Goal: Transaction & Acquisition: Purchase product/service

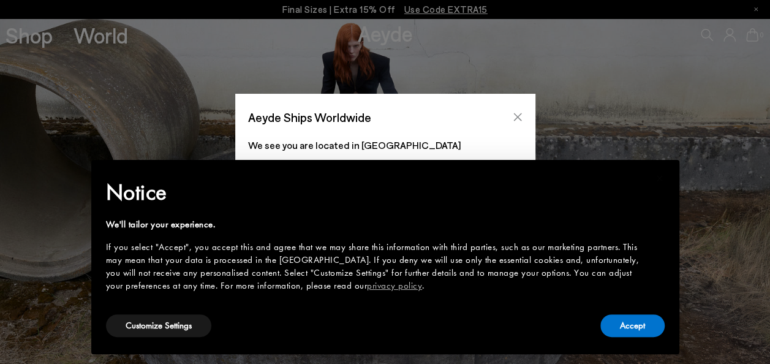
click at [519, 113] on icon "Close" at bounding box center [518, 117] width 10 height 10
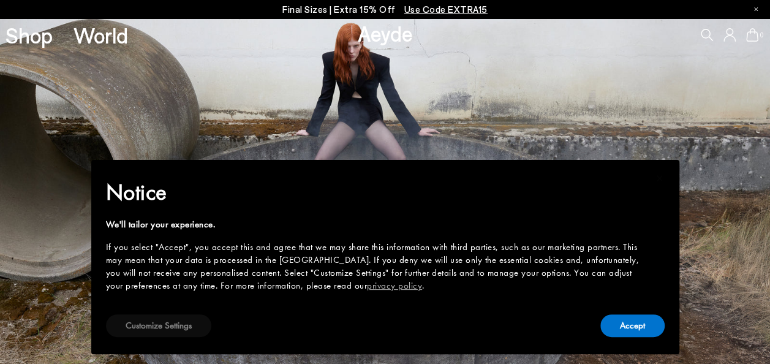
click at [185, 327] on button "Customize Settings" at bounding box center [158, 325] width 105 height 23
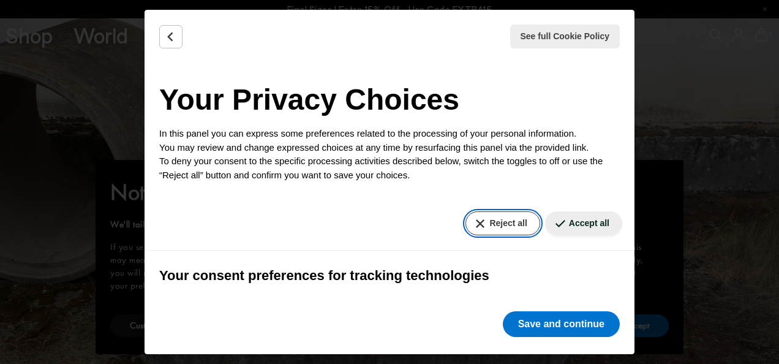
click at [489, 219] on button "Reject all" at bounding box center [502, 223] width 74 height 24
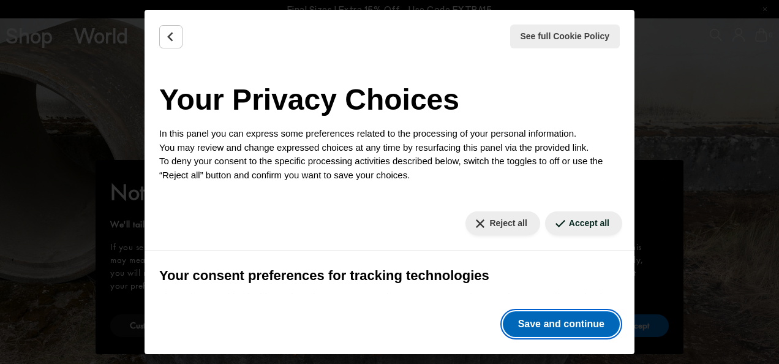
click at [556, 314] on button "Save and continue" at bounding box center [561, 324] width 117 height 26
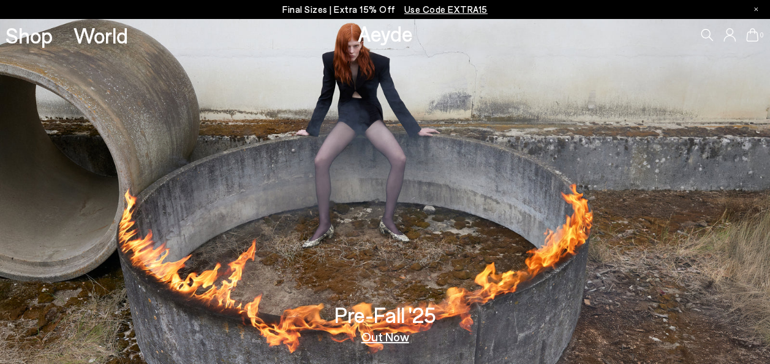
click at [309, 15] on p "Final Sizes | Extra 15% Off Use Code EXTRA15" at bounding box center [384, 9] width 205 height 15
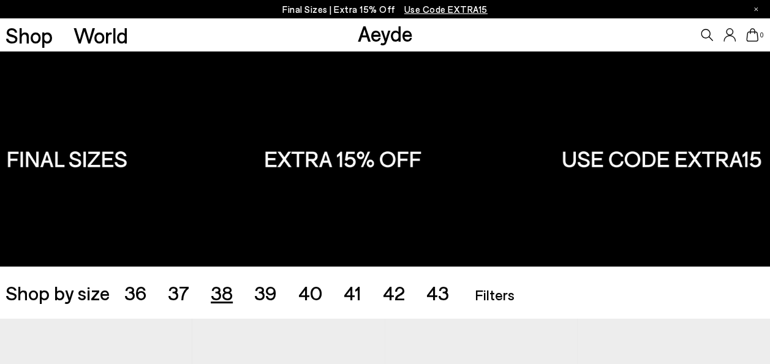
click at [223, 292] on span "38" at bounding box center [222, 292] width 22 height 23
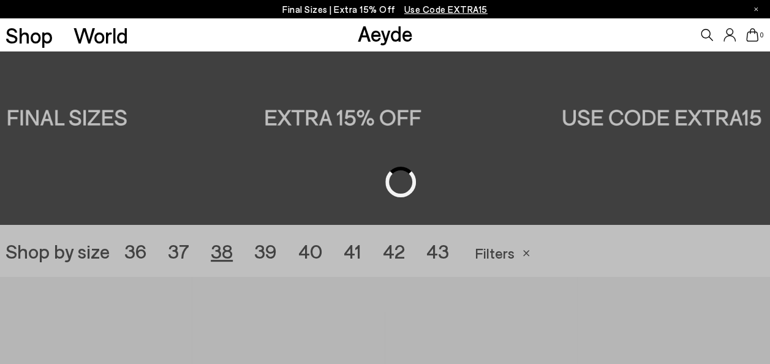
scroll to position [214, 0]
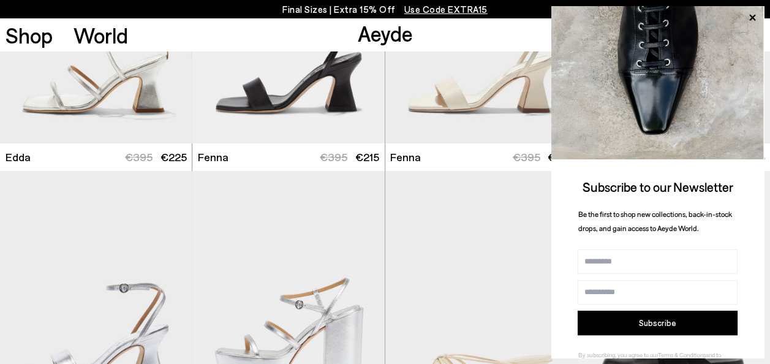
scroll to position [2568, 0]
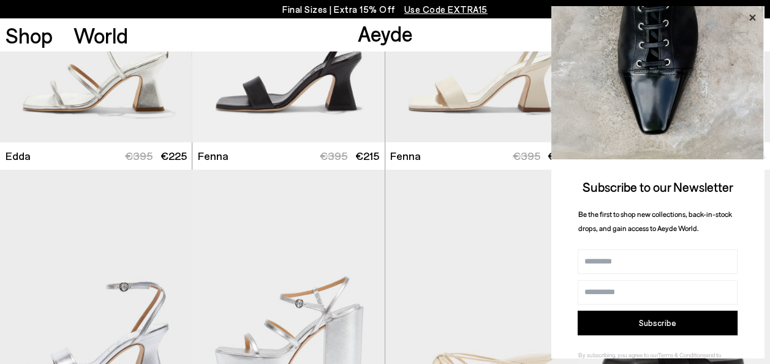
click at [752, 18] on icon at bounding box center [752, 18] width 6 height 6
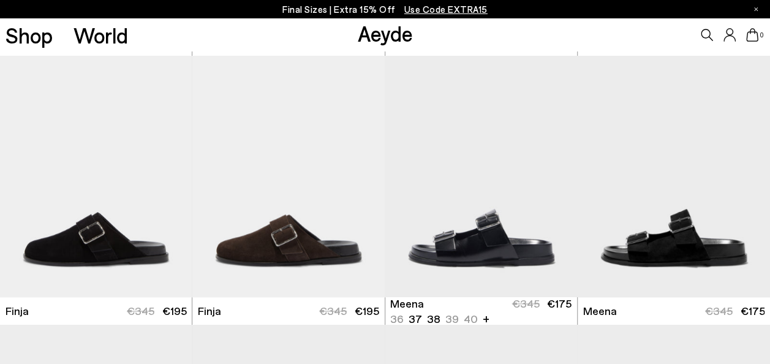
scroll to position [2953, 0]
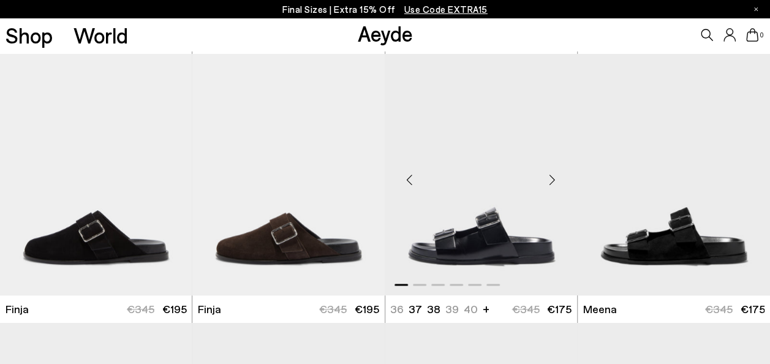
click at [552, 178] on div "Next slide" at bounding box center [552, 179] width 37 height 37
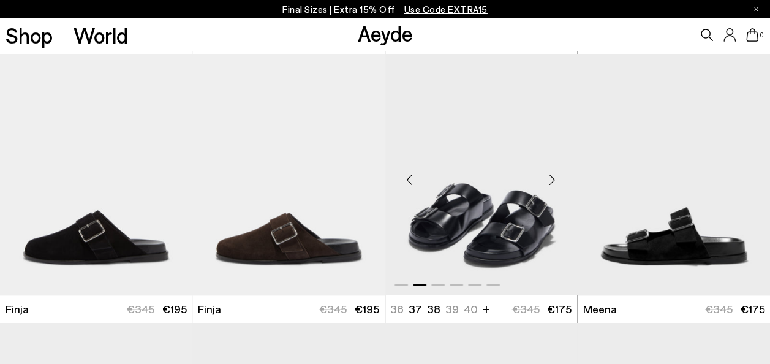
click at [552, 178] on div "Next slide" at bounding box center [552, 179] width 37 height 37
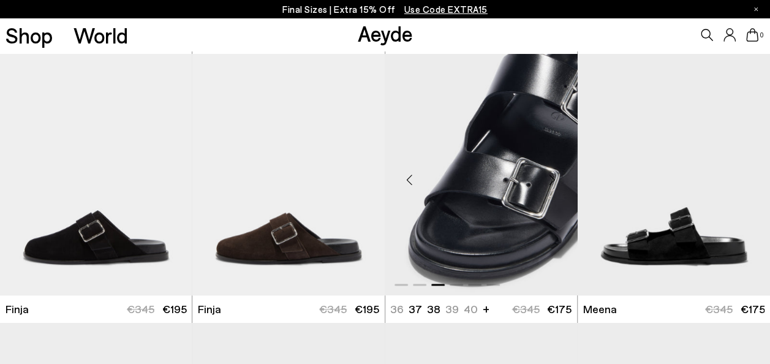
click at [552, 179] on div "Next slide" at bounding box center [552, 179] width 37 height 37
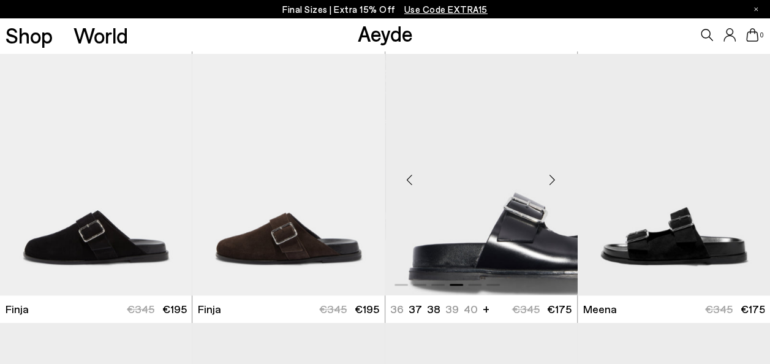
click at [552, 179] on div "Next slide" at bounding box center [552, 179] width 37 height 37
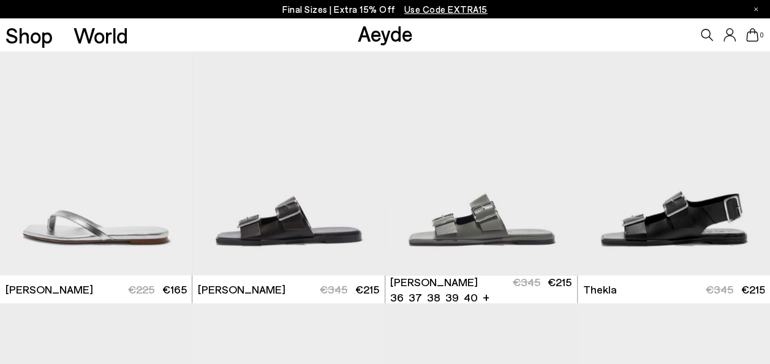
scroll to position [3243, 0]
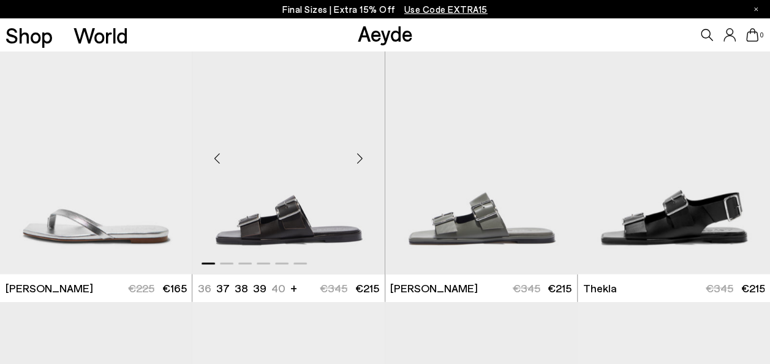
click at [356, 158] on div "Next slide" at bounding box center [360, 158] width 37 height 37
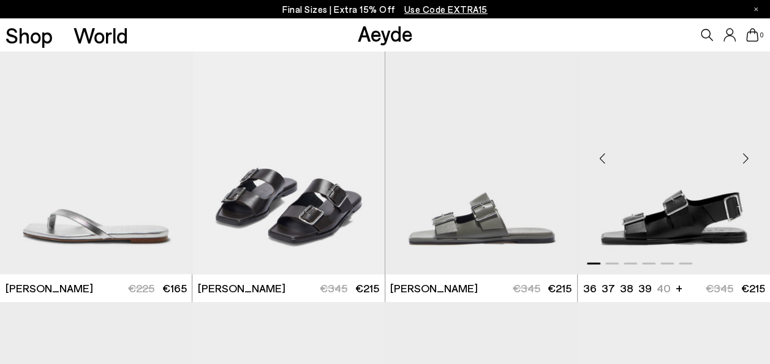
click at [744, 155] on div "Next slide" at bounding box center [745, 158] width 37 height 37
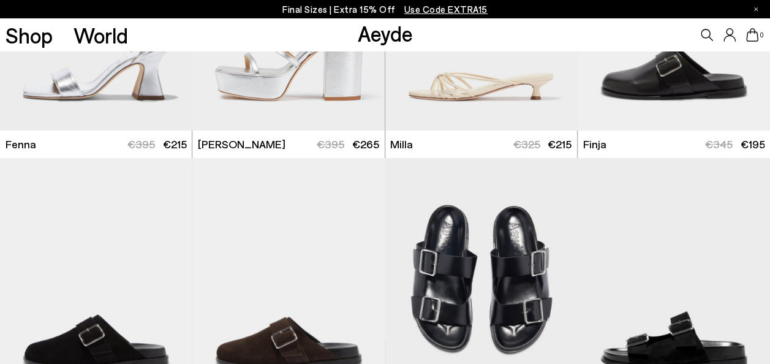
scroll to position [2848, 0]
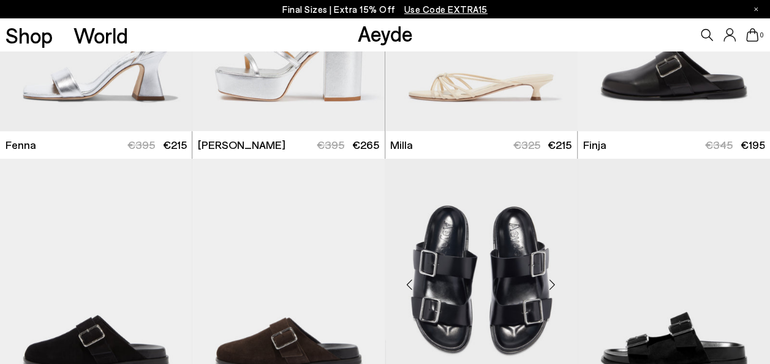
click at [554, 282] on div "Next slide" at bounding box center [552, 284] width 37 height 37
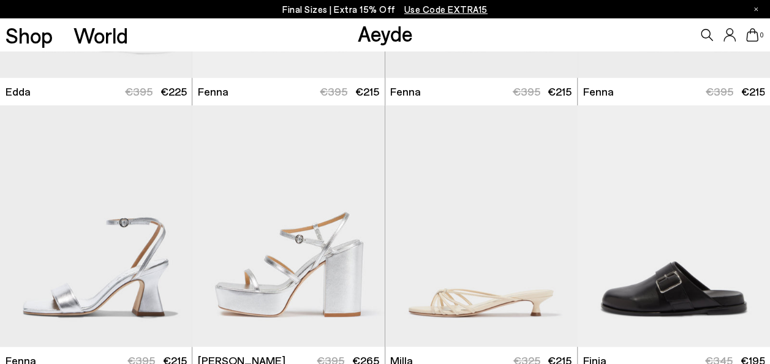
scroll to position [2063, 0]
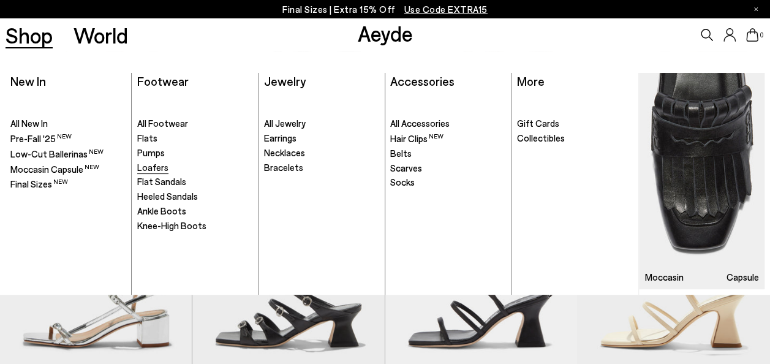
click at [152, 163] on span "Loafers" at bounding box center [152, 167] width 31 height 11
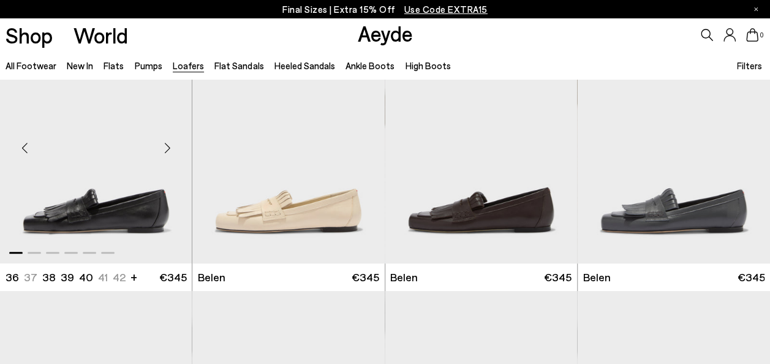
scroll to position [58, 0]
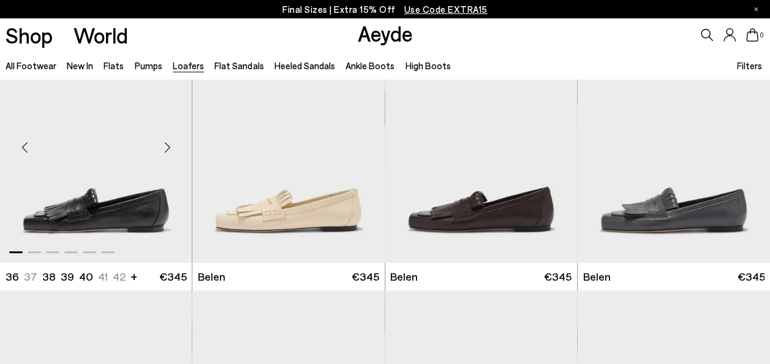
click at [169, 146] on div "Next slide" at bounding box center [167, 147] width 37 height 37
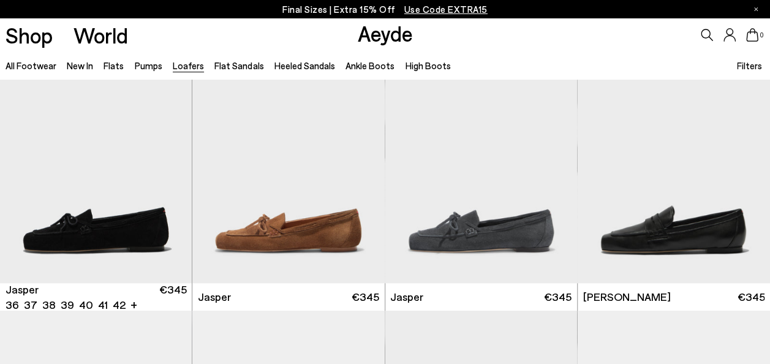
scroll to position [315, 0]
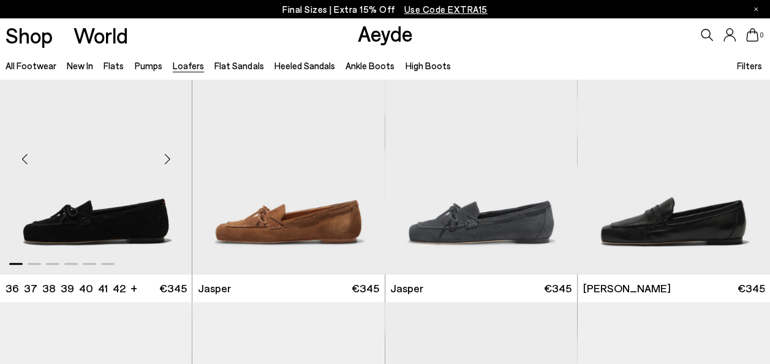
click at [169, 152] on div "Next slide" at bounding box center [167, 158] width 37 height 37
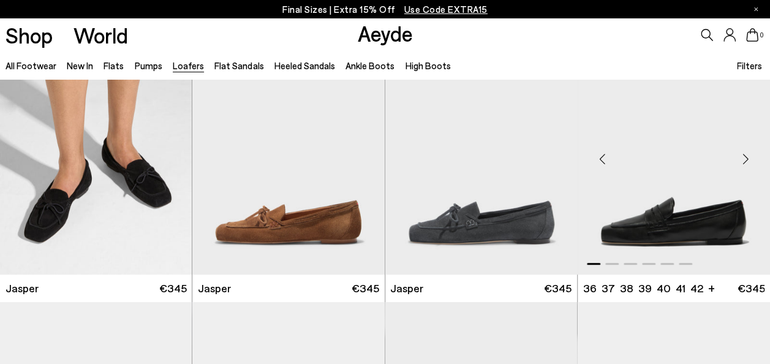
click at [744, 154] on div "Next slide" at bounding box center [745, 158] width 37 height 37
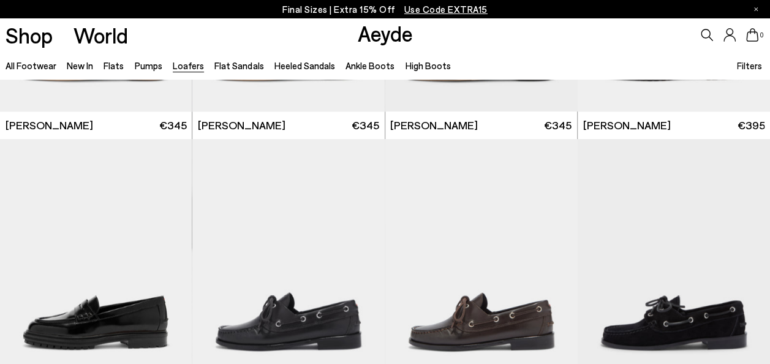
scroll to position [832, 0]
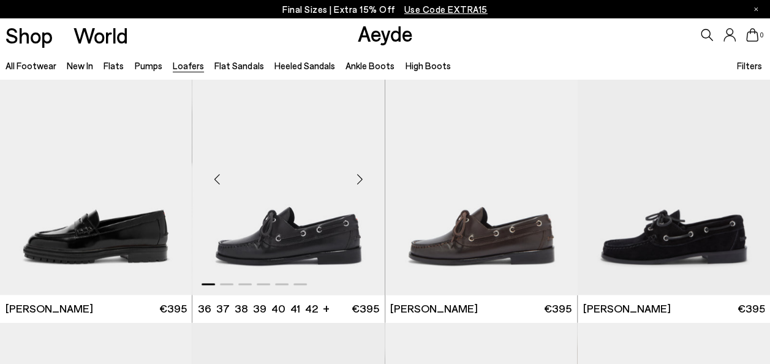
click at [356, 171] on div "Next slide" at bounding box center [360, 178] width 37 height 37
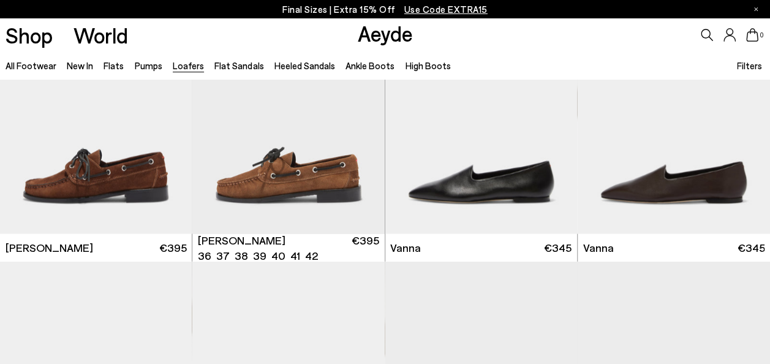
scroll to position [1181, 0]
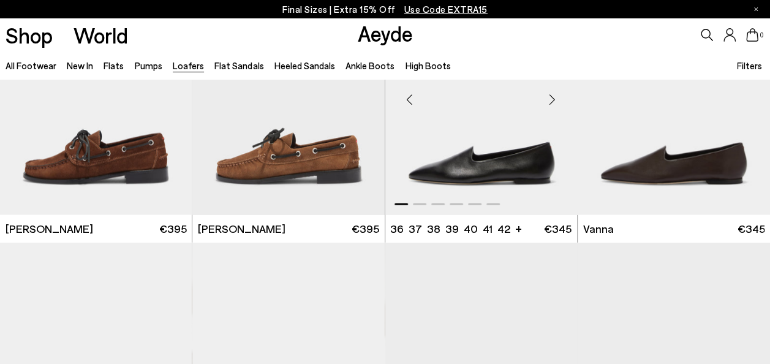
click at [551, 94] on div "Next slide" at bounding box center [552, 99] width 37 height 37
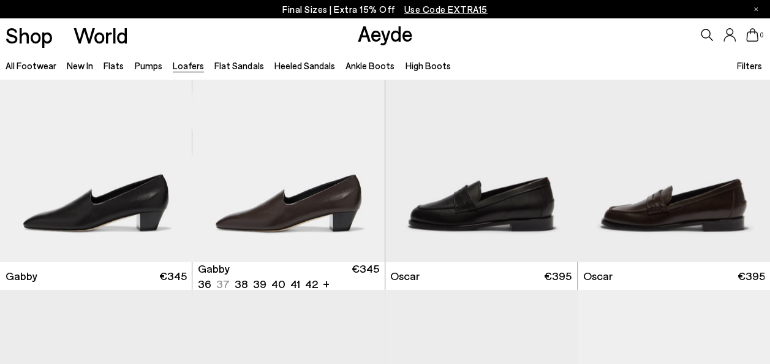
scroll to position [1404, 0]
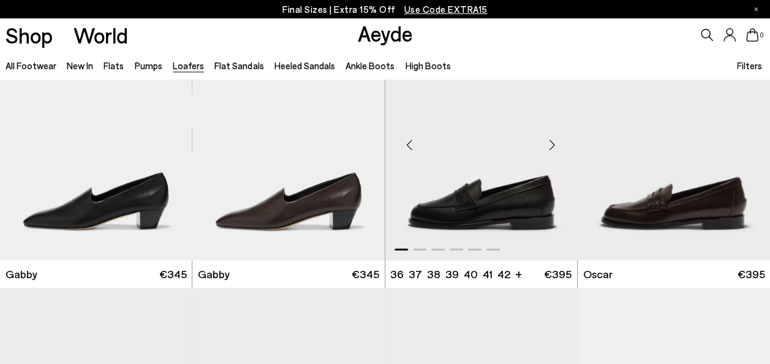
click at [556, 138] on div "Next slide" at bounding box center [552, 144] width 37 height 37
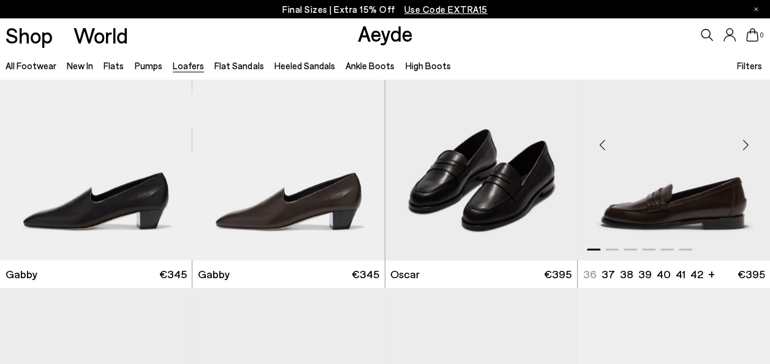
click at [744, 142] on div "Next slide" at bounding box center [745, 144] width 37 height 37
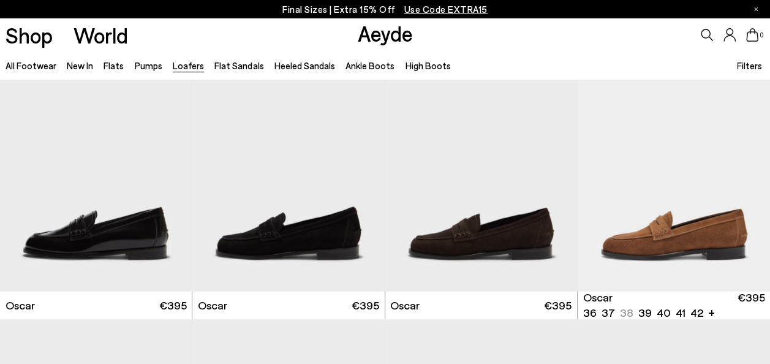
scroll to position [1643, 0]
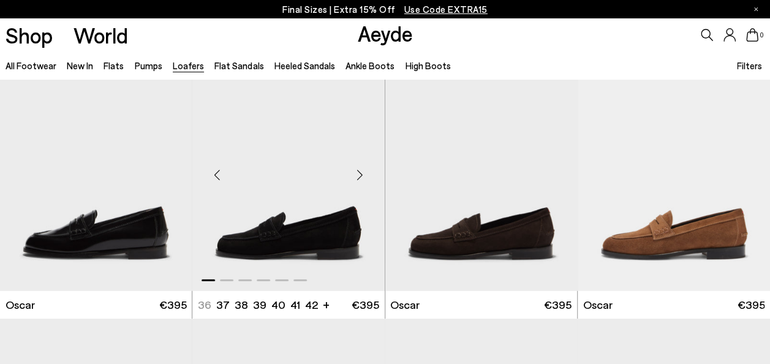
click at [361, 168] on div "Next slide" at bounding box center [360, 175] width 37 height 37
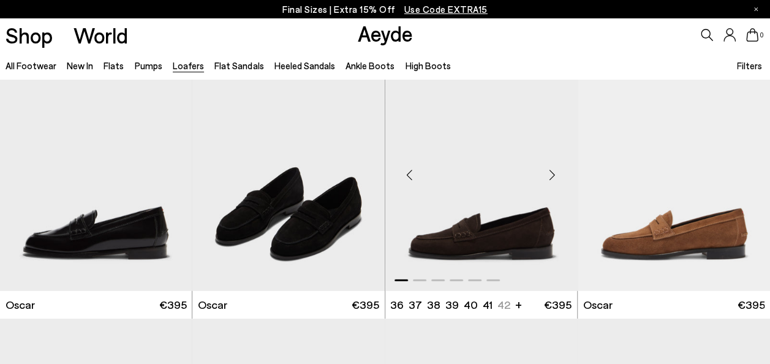
click at [551, 169] on div "Next slide" at bounding box center [552, 175] width 37 height 37
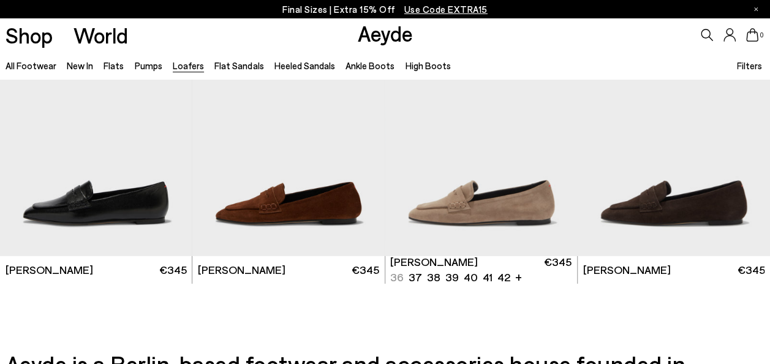
scroll to position [1949, 0]
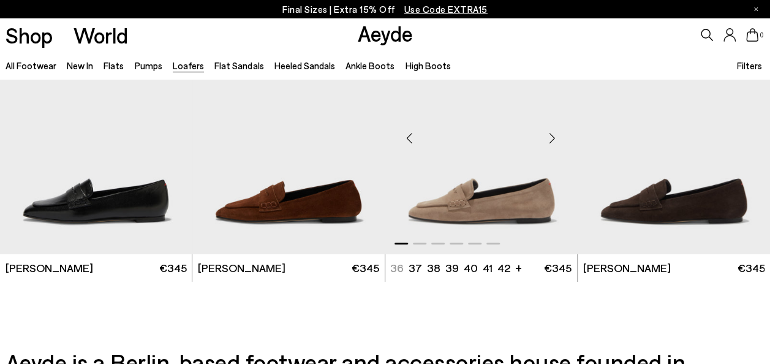
click at [551, 137] on div "Next slide" at bounding box center [552, 138] width 37 height 37
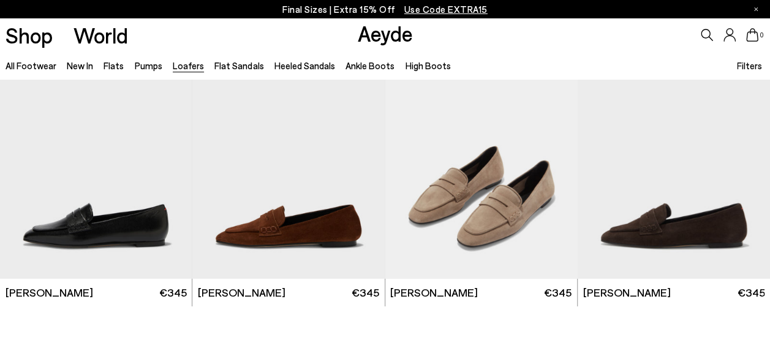
scroll to position [1922, 0]
